Goal: Task Accomplishment & Management: Manage account settings

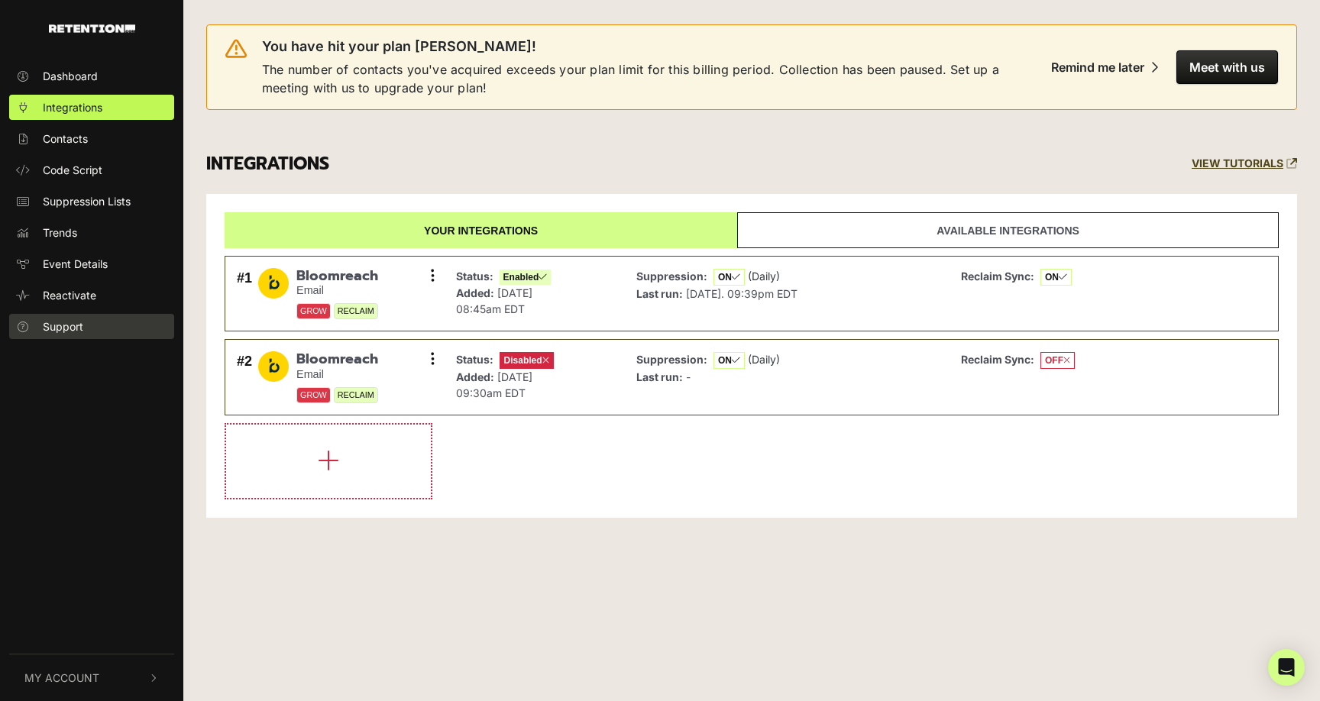
click at [63, 325] on span "Support" at bounding box center [63, 326] width 40 height 16
click at [53, 667] on button "My Account" at bounding box center [91, 677] width 165 height 47
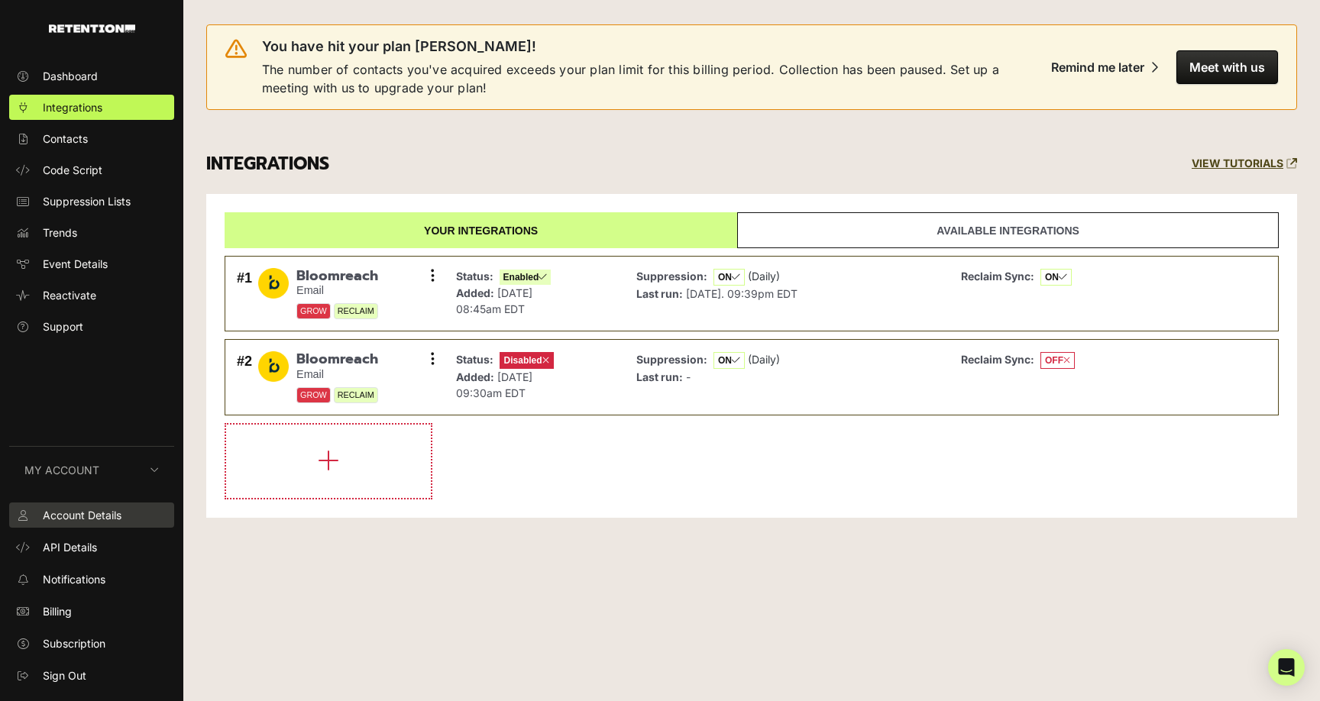
click at [70, 515] on span "Account Details" at bounding box center [82, 515] width 79 height 16
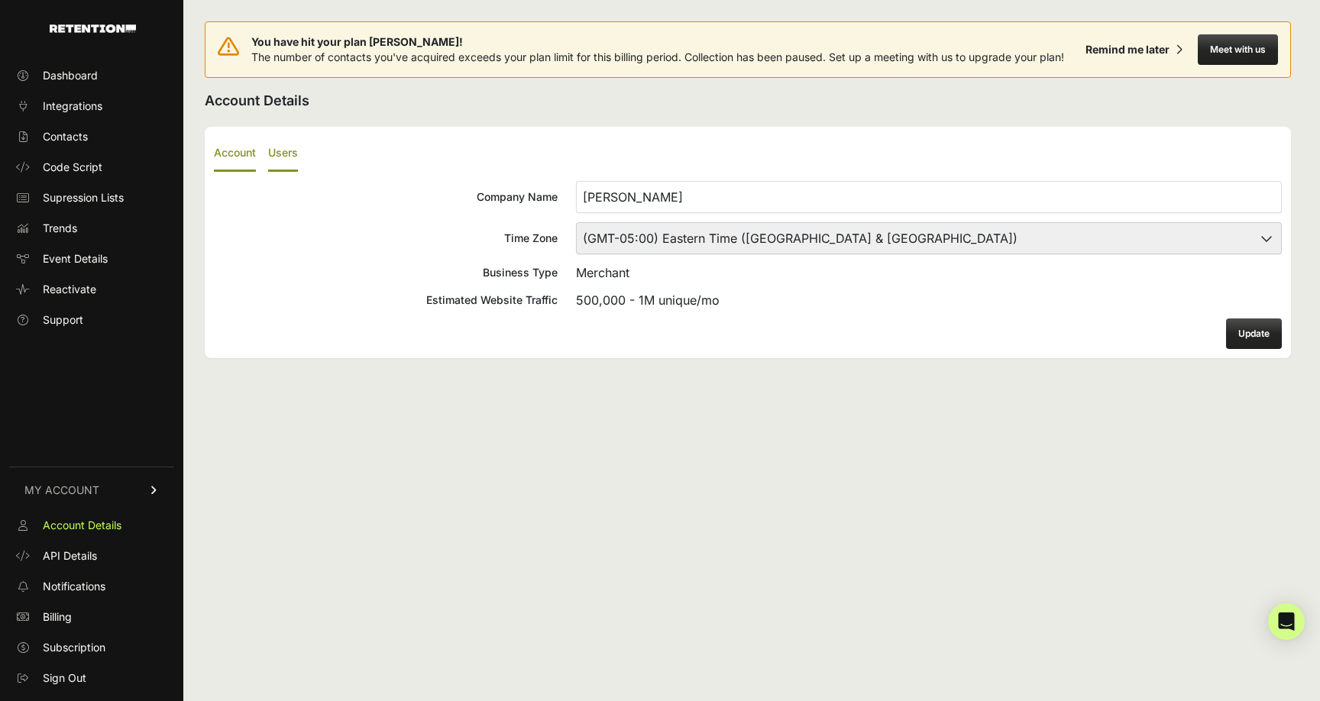
click at [283, 155] on label "Users" at bounding box center [283, 154] width 30 height 36
click at [0, 0] on input "Users" at bounding box center [0, 0] width 0 height 0
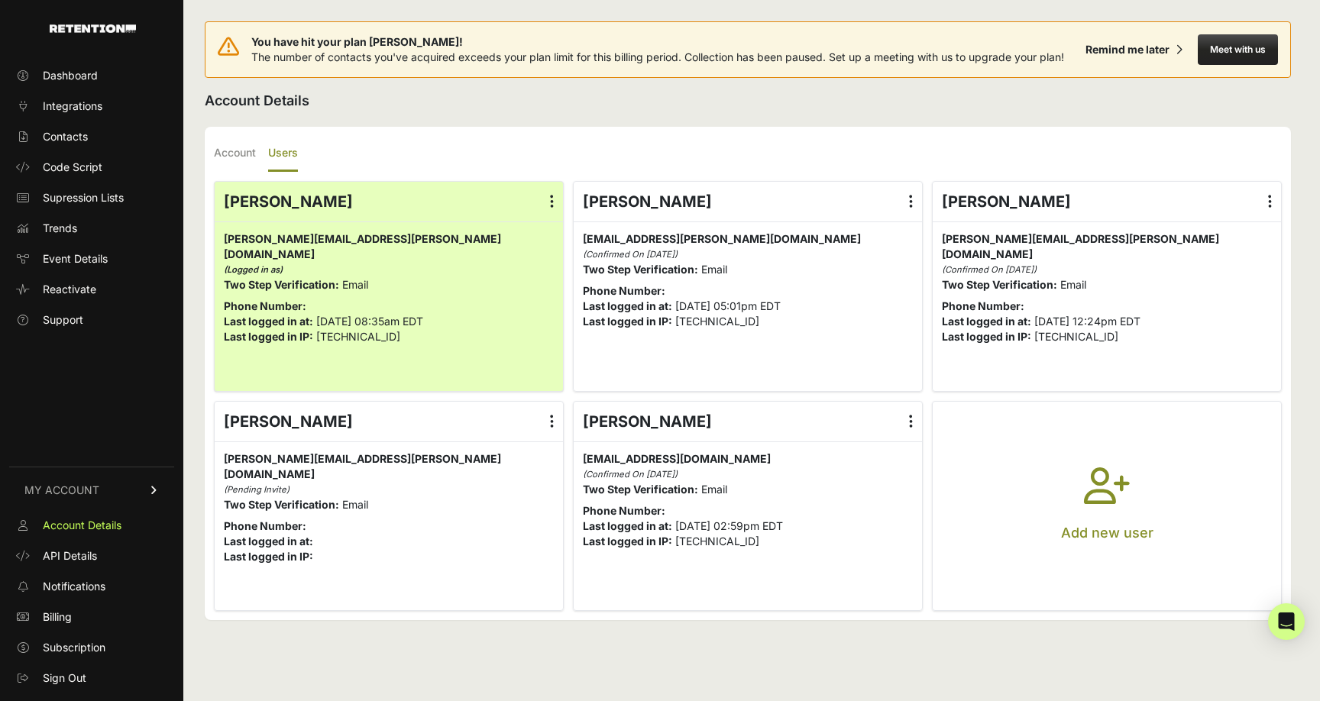
click at [554, 422] on label at bounding box center [552, 422] width 22 height 40
click at [0, 0] on input "radio" at bounding box center [0, 0] width 0 height 0
